Goal: Task Accomplishment & Management: Manage account settings

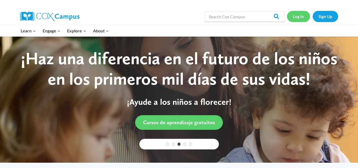
click at [301, 19] on link "Log In" at bounding box center [298, 16] width 23 height 11
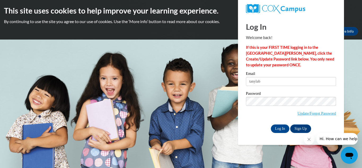
type input "[EMAIL_ADDRESS][DOMAIN_NAME]"
click at [282, 126] on input "Log In" at bounding box center [280, 128] width 19 height 8
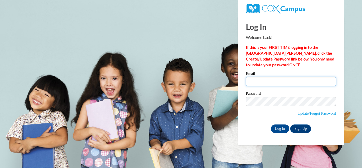
drag, startPoint x: 0, startPoint y: 0, endPoint x: 276, endPoint y: 82, distance: 287.6
click at [276, 82] on input "Email" at bounding box center [291, 81] width 90 height 9
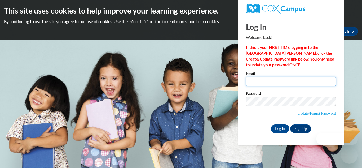
click at [278, 85] on input "Email" at bounding box center [291, 81] width 90 height 9
type input "[EMAIL_ADDRESS][DOMAIN_NAME]"
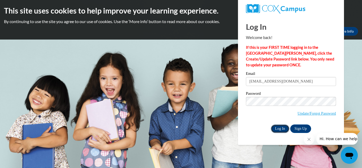
click at [283, 124] on input "Log In" at bounding box center [280, 128] width 19 height 8
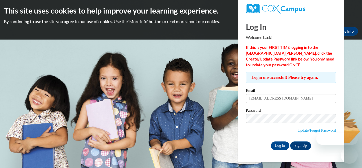
click at [279, 113] on label "Password" at bounding box center [291, 110] width 90 height 5
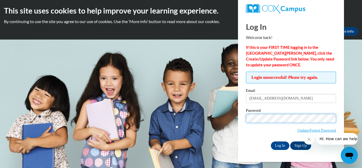
click at [271, 141] on input "Log In" at bounding box center [280, 145] width 19 height 8
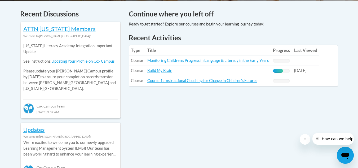
drag, startPoint x: 360, startPoint y: 29, endPoint x: 361, endPoint y: 77, distance: 47.7
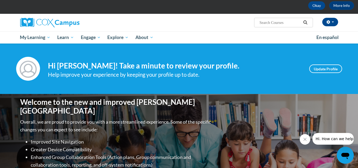
scroll to position [22, 0]
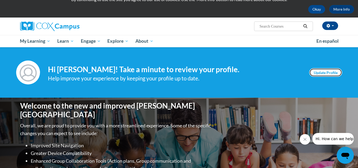
click at [328, 75] on link "Update Profile" at bounding box center [325, 72] width 33 height 8
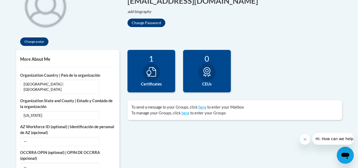
scroll to position [144, 0]
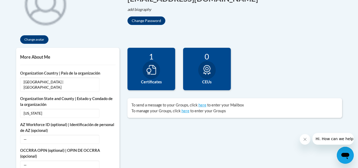
click at [165, 77] on div "1 Certificates" at bounding box center [151, 69] width 48 height 42
click at [156, 72] on icon at bounding box center [151, 70] width 10 height 10
click at [153, 70] on icon at bounding box center [151, 70] width 10 height 10
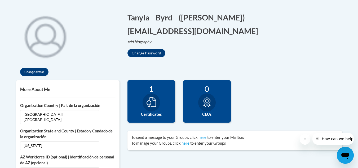
scroll to position [0, 0]
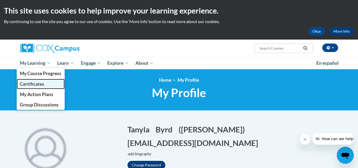
click at [51, 82] on link "Certificates" at bounding box center [41, 84] width 48 height 10
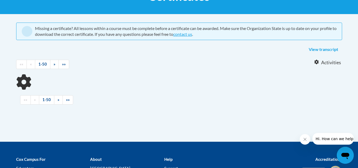
scroll to position [96, 0]
